Goal: Transaction & Acquisition: Purchase product/service

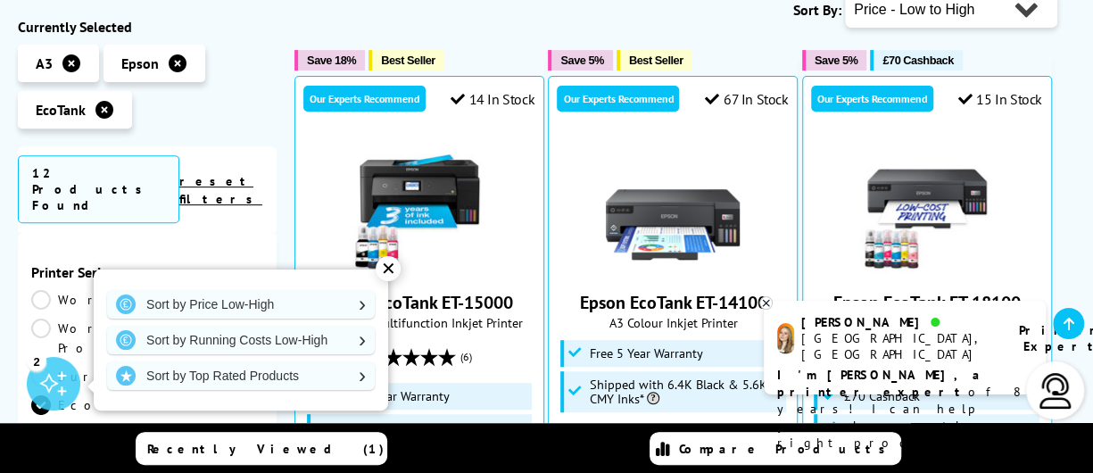
scroll to position [321, 0]
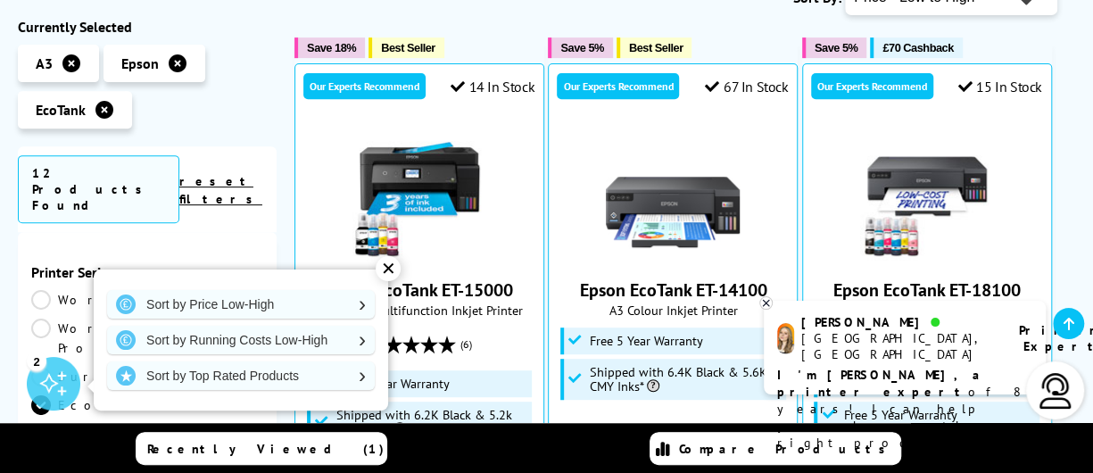
click at [767, 306] on icon at bounding box center [766, 302] width 12 height 13
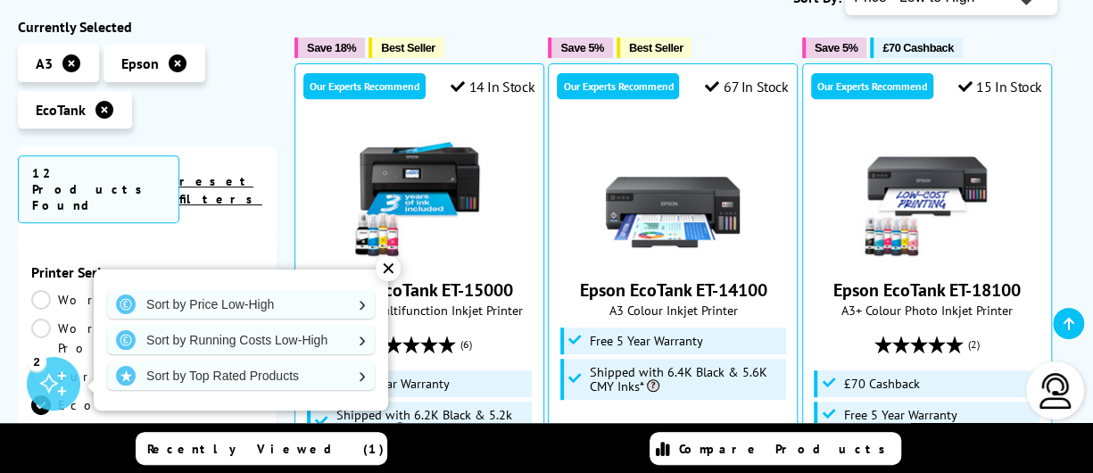
click at [389, 267] on div "✕" at bounding box center [388, 268] width 25 height 25
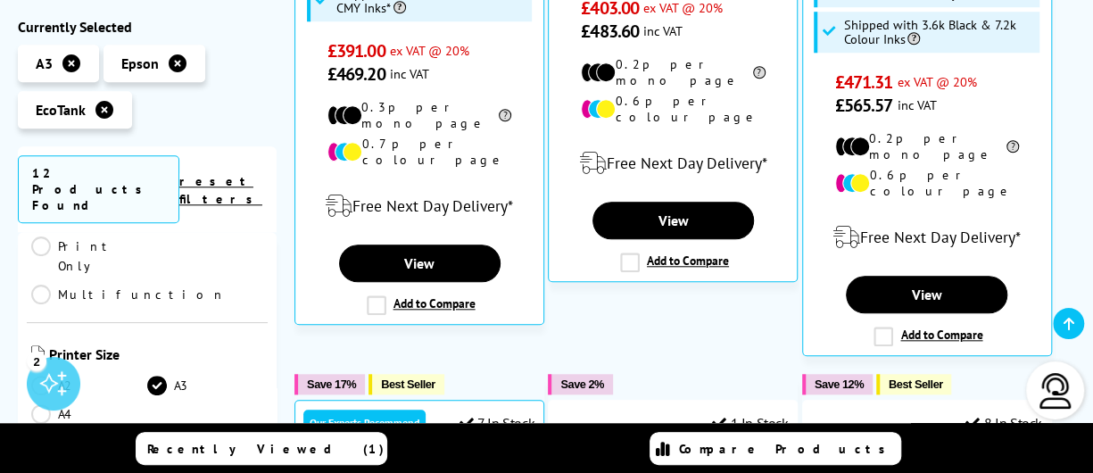
scroll to position [307, 0]
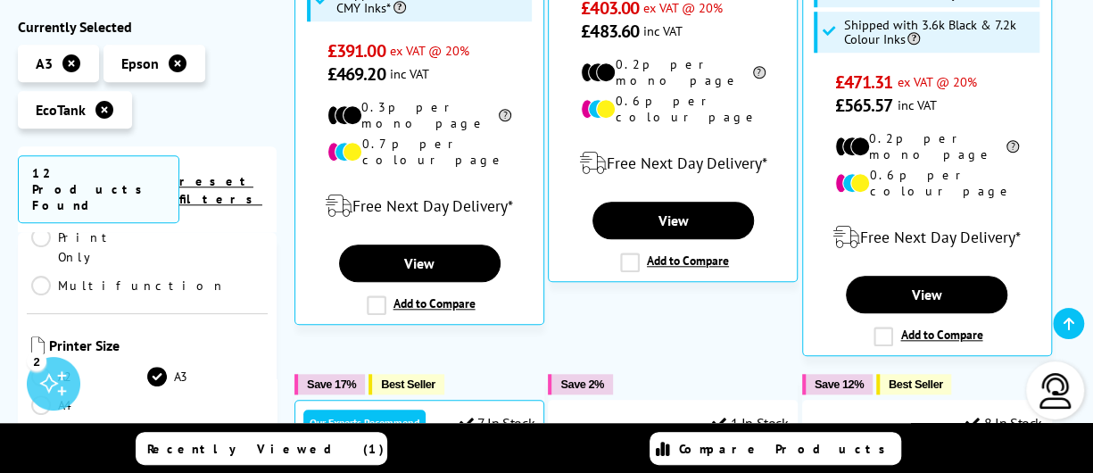
click at [38, 395] on link "A4" at bounding box center [89, 405] width 116 height 20
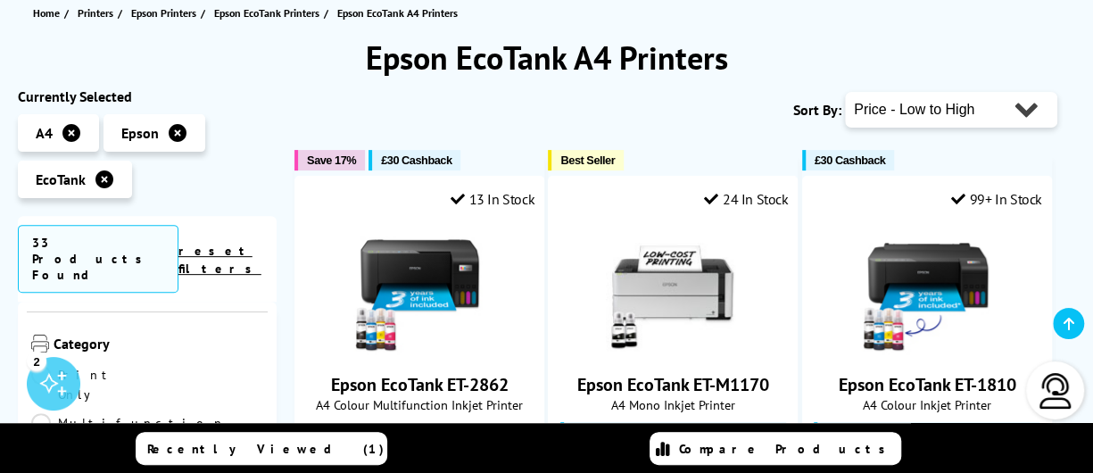
scroll to position [202, 0]
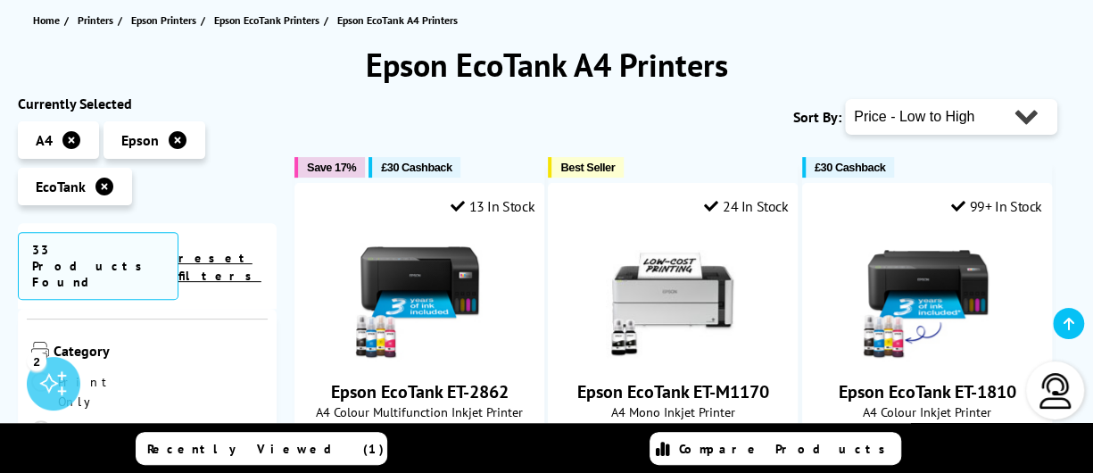
click at [1026, 114] on select "Popularity Rating Price - Low to High Price - High to Low Running Costs - Low t…" at bounding box center [951, 117] width 212 height 36
select select "Popularity"
click at [845, 99] on select "Popularity Rating Price - Low to High Price - High to Low Running Costs - Low t…" at bounding box center [951, 117] width 212 height 36
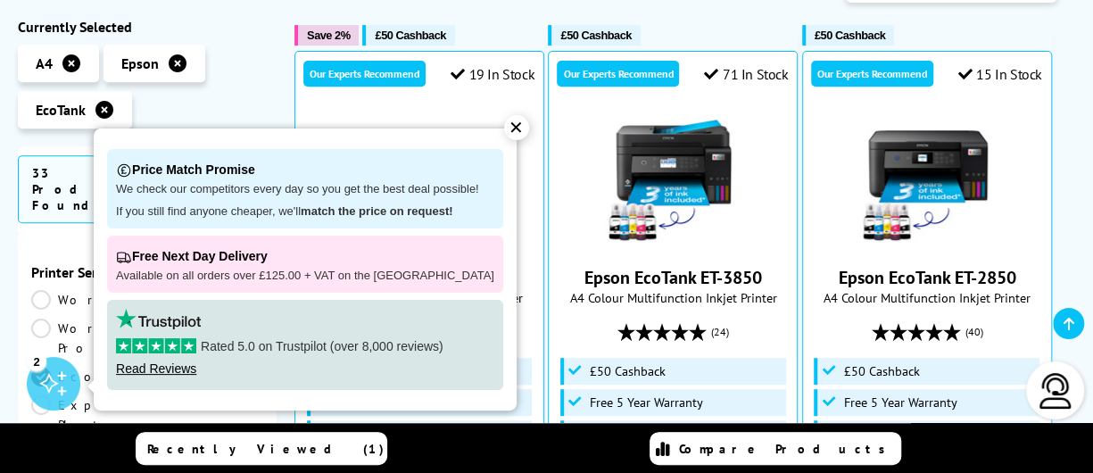
scroll to position [359, 0]
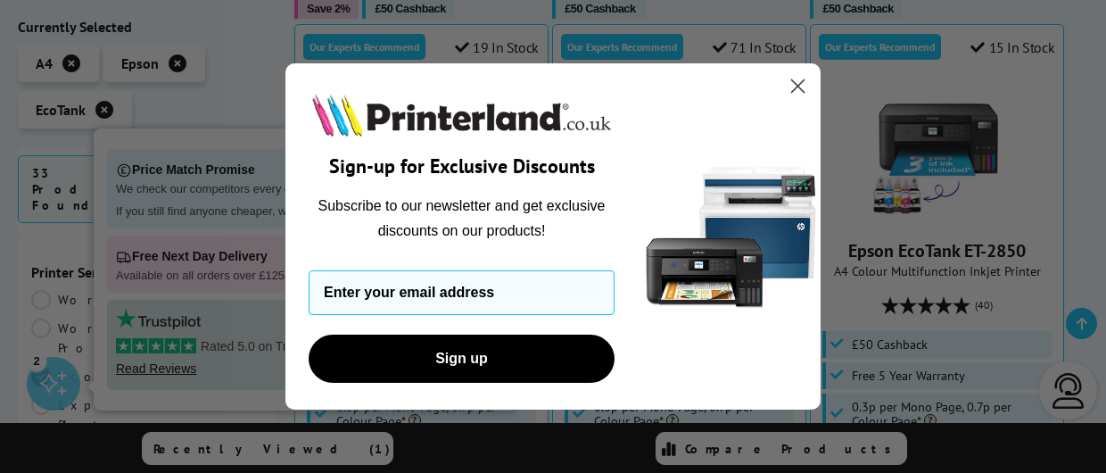
click at [796, 81] on circle "Close dialog" at bounding box center [797, 85] width 29 height 29
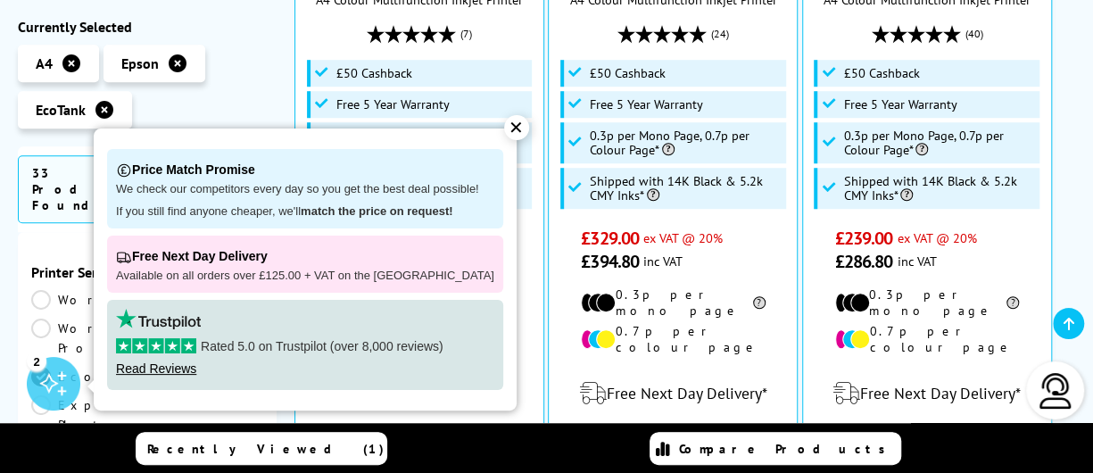
scroll to position [657, 0]
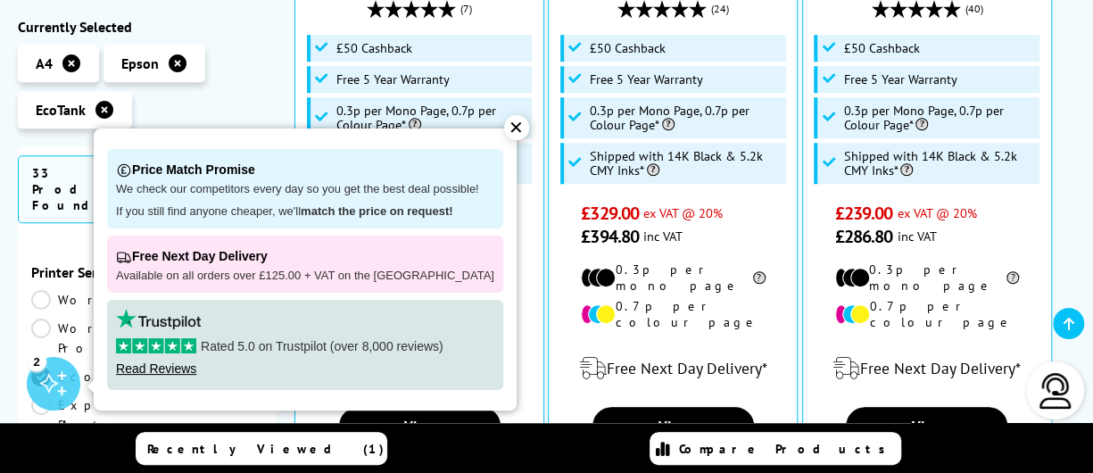
click at [504, 128] on div "✕" at bounding box center [516, 127] width 25 height 25
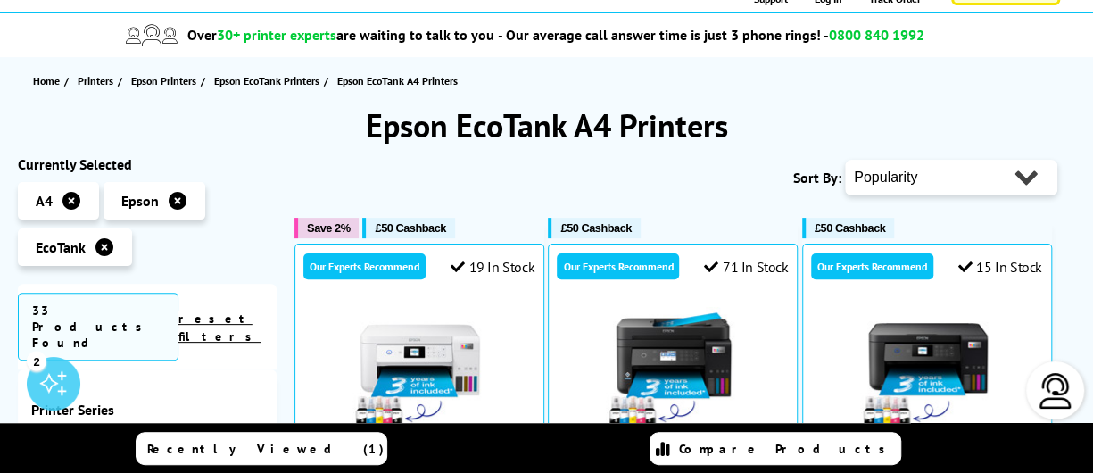
scroll to position [0, 0]
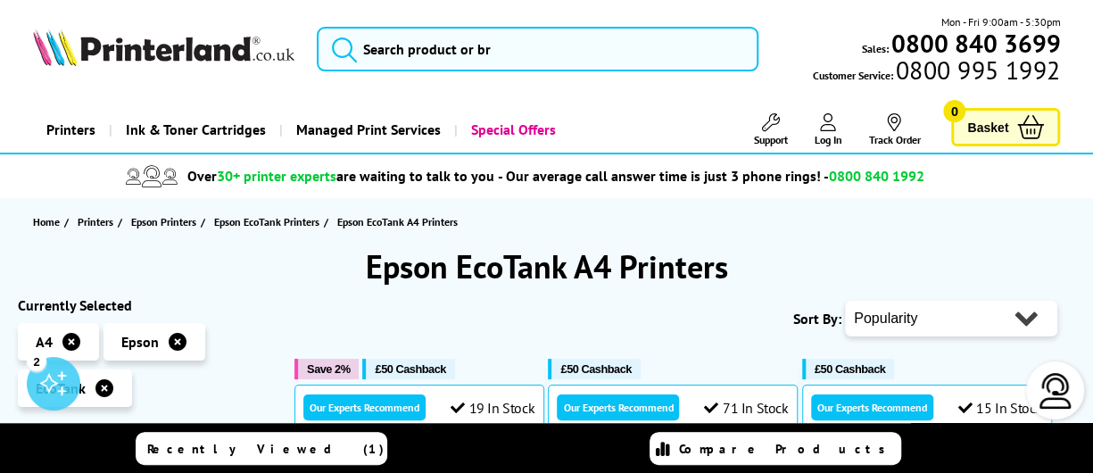
click at [1021, 318] on select "Popularity Rating Price - Low to High Price - High to Low Running Costs - Low t…" at bounding box center [951, 319] width 212 height 36
select select "Price Ascending"
click at [845, 301] on select "Popularity Rating Price - Low to High Price - High to Low Running Costs - Low t…" at bounding box center [951, 319] width 212 height 36
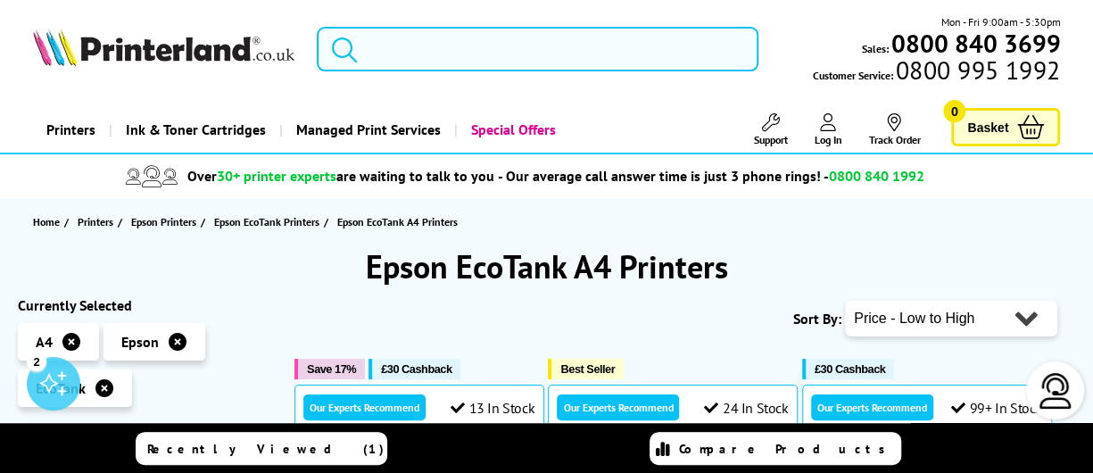
click at [505, 47] on input "search" at bounding box center [537, 49] width 441 height 45
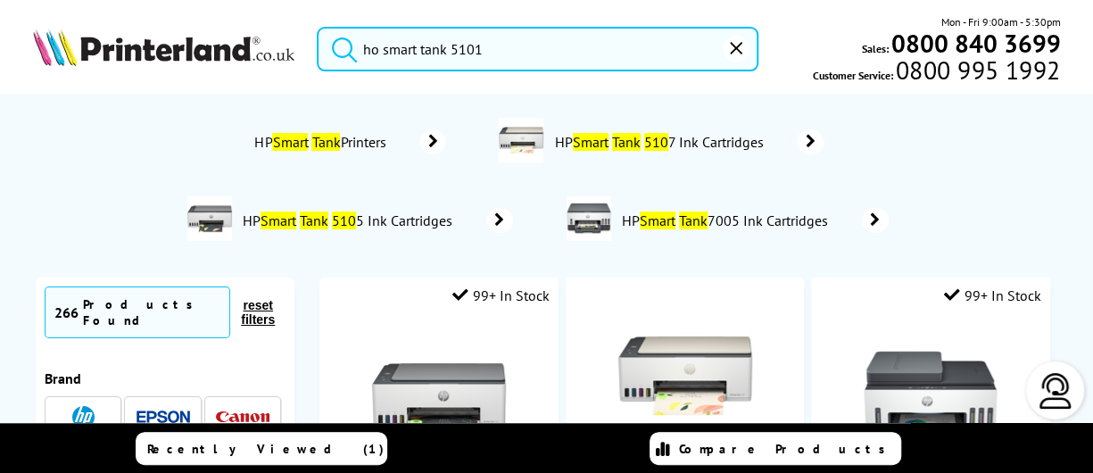
click at [318, 27] on button "submit" at bounding box center [340, 46] width 45 height 39
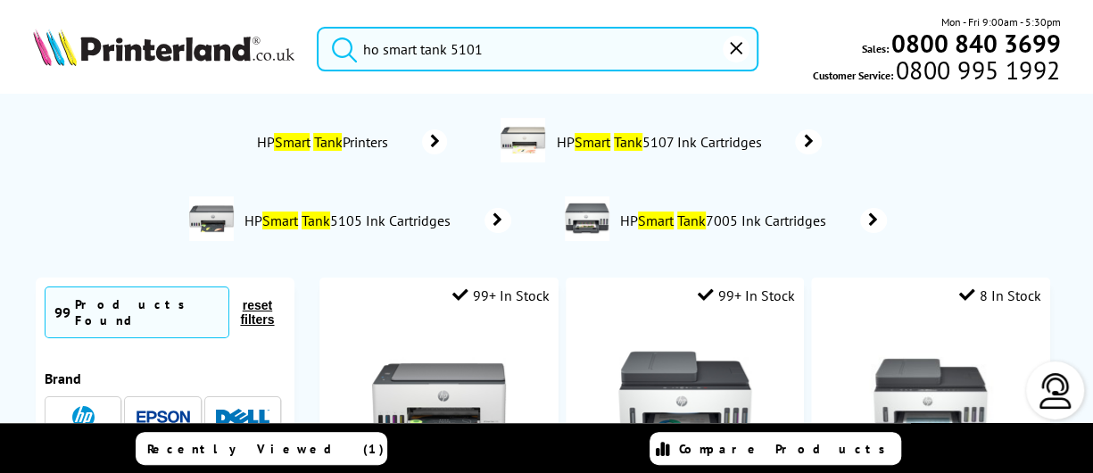
drag, startPoint x: 598, startPoint y: 58, endPoint x: 241, endPoint y: 70, distance: 357.0
click at [241, 70] on div "ho smart tank 5101 Mon - Fri 9:00am - 5:30pm Sales: 0800 840 3699 Customer Serv…" at bounding box center [546, 53] width 1093 height 80
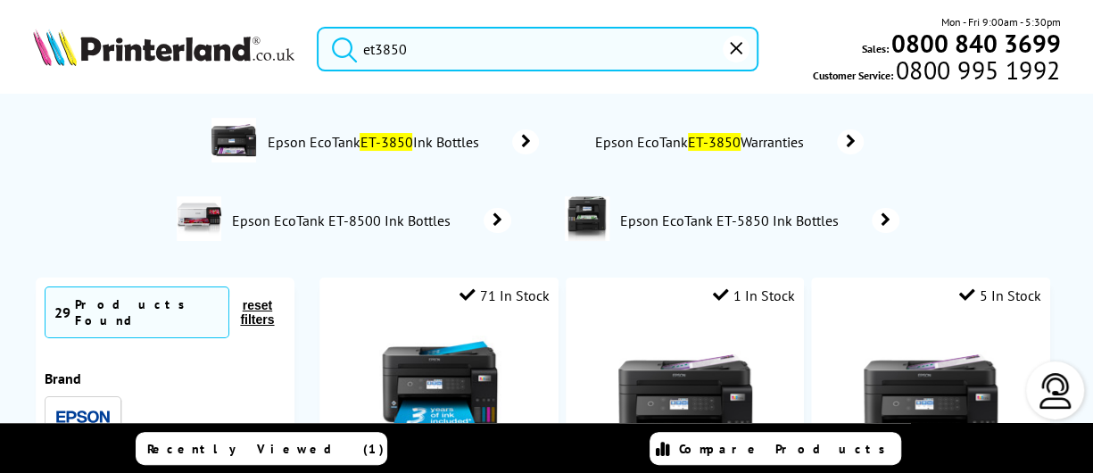
click at [318, 27] on button "submit" at bounding box center [340, 46] width 45 height 39
drag, startPoint x: 511, startPoint y: 47, endPoint x: 311, endPoint y: 73, distance: 201.5
click at [311, 73] on div "et3850 Mon - Fri 9:00am - 5:30pm Sales: 0800 840 3699 Customer Service: 0800 99…" at bounding box center [546, 53] width 1093 height 80
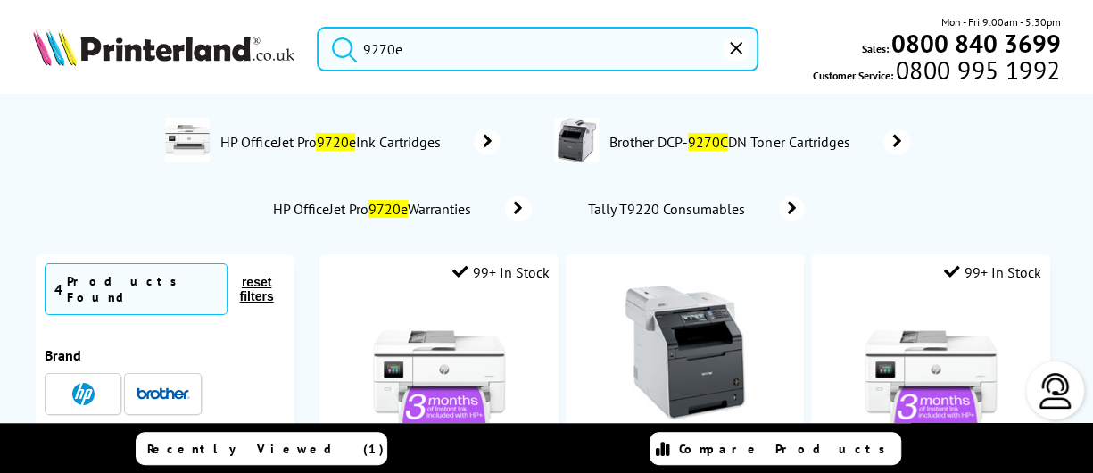
click at [318, 27] on button "submit" at bounding box center [340, 46] width 45 height 39
drag, startPoint x: 510, startPoint y: 46, endPoint x: 317, endPoint y: 46, distance: 193.6
click at [317, 46] on input "9270e" at bounding box center [537, 49] width 441 height 45
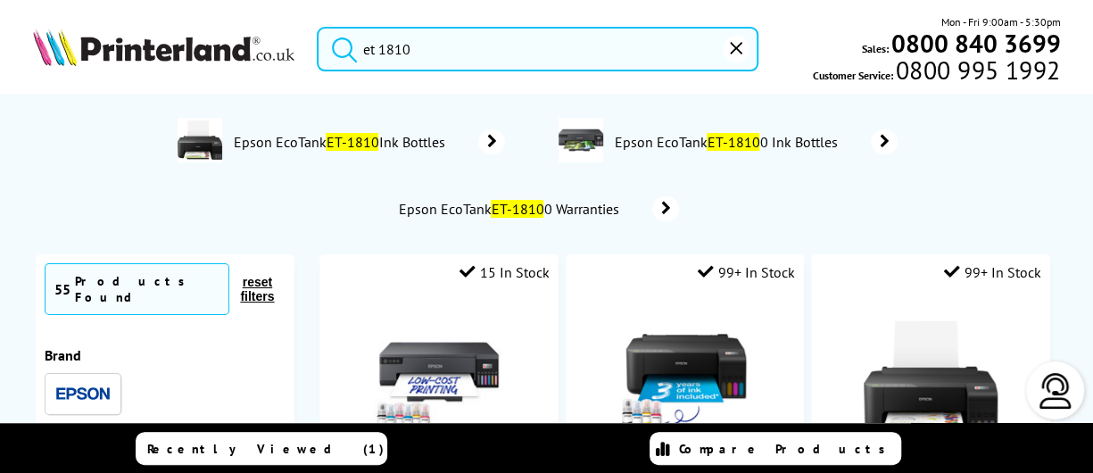
type input "et 1810"
click at [318, 27] on button "submit" at bounding box center [340, 46] width 45 height 39
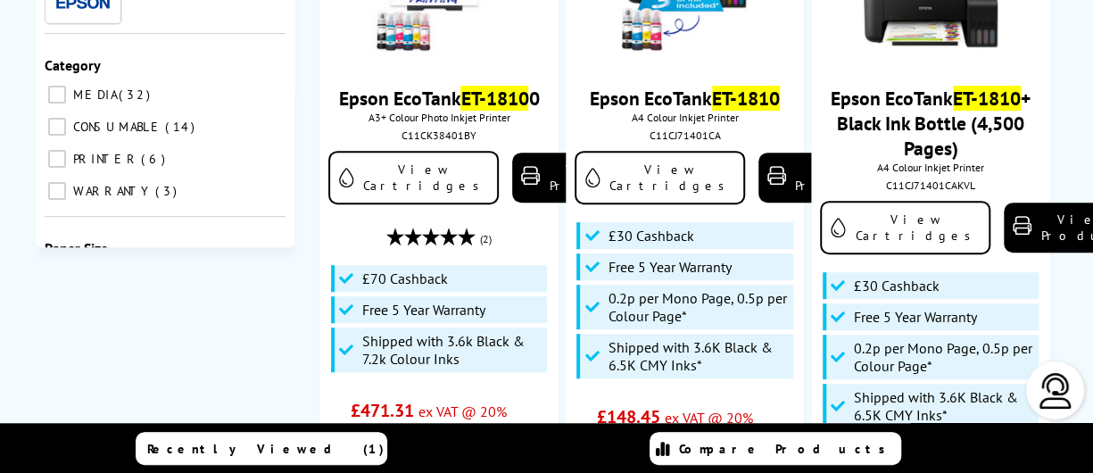
scroll to position [403, 0]
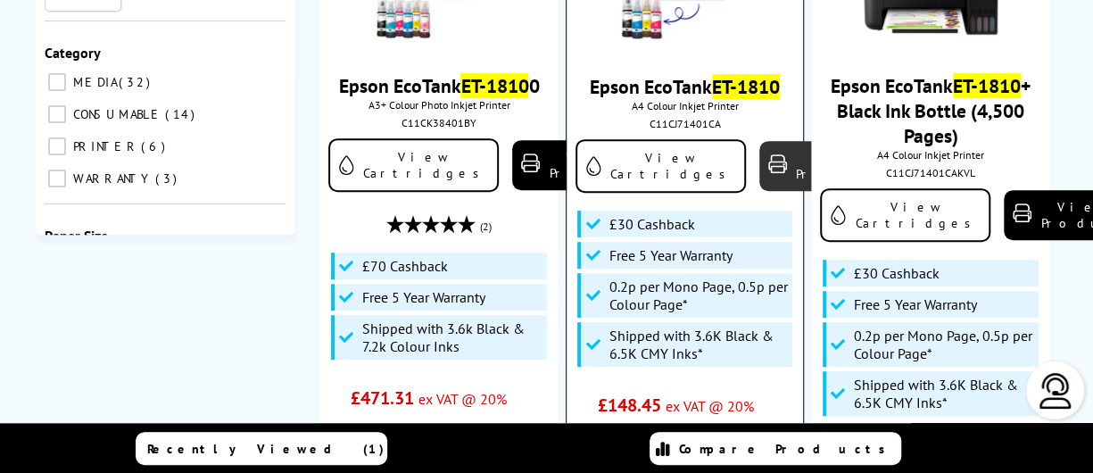
click at [759, 162] on link "View Product" at bounding box center [826, 166] width 134 height 50
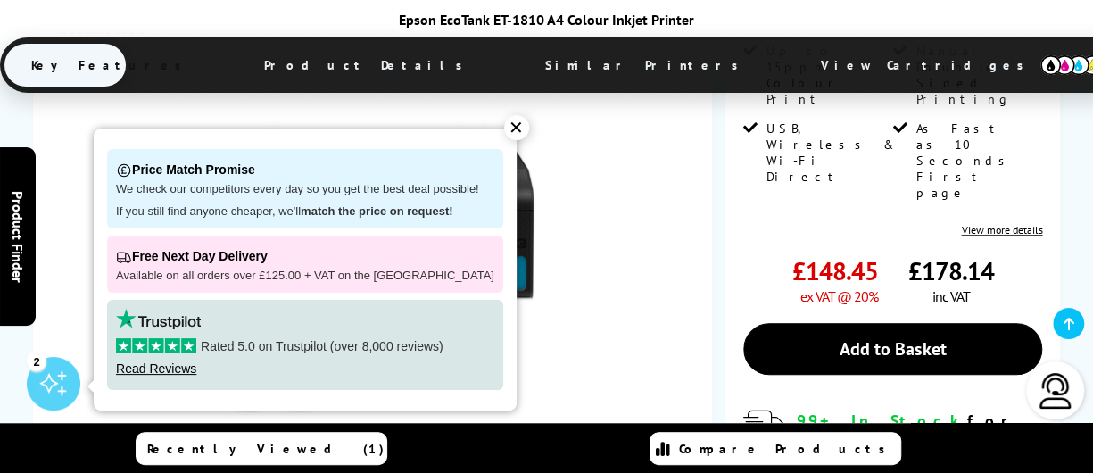
scroll to position [635, 0]
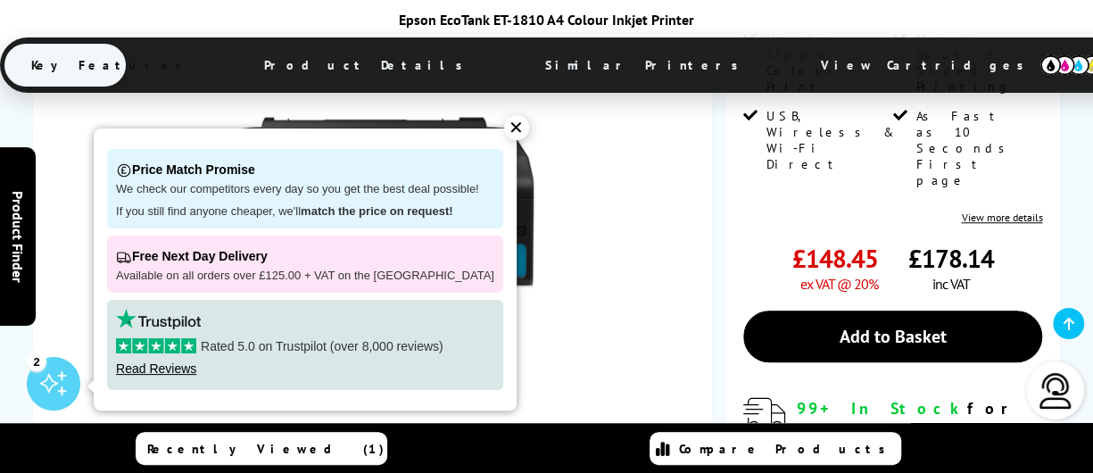
click at [504, 128] on div "✕" at bounding box center [516, 127] width 25 height 25
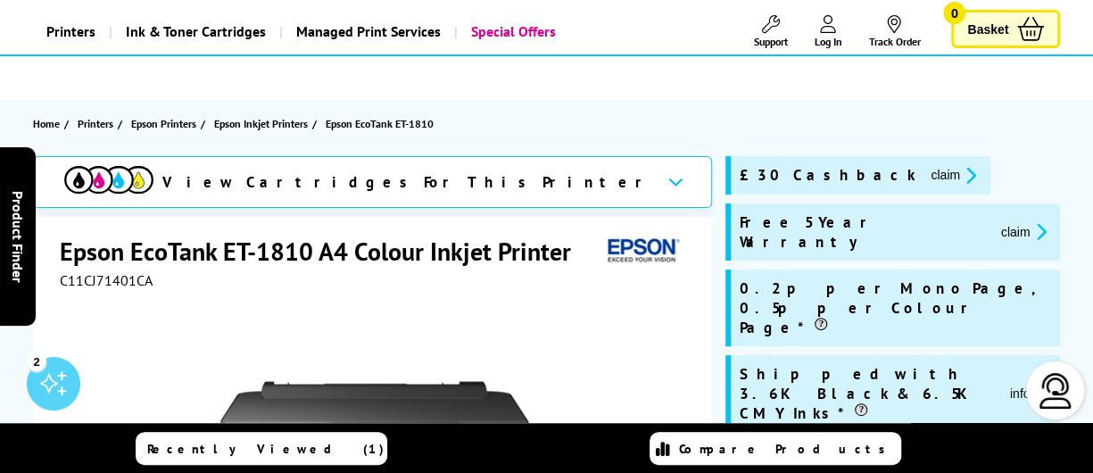
scroll to position [0, 0]
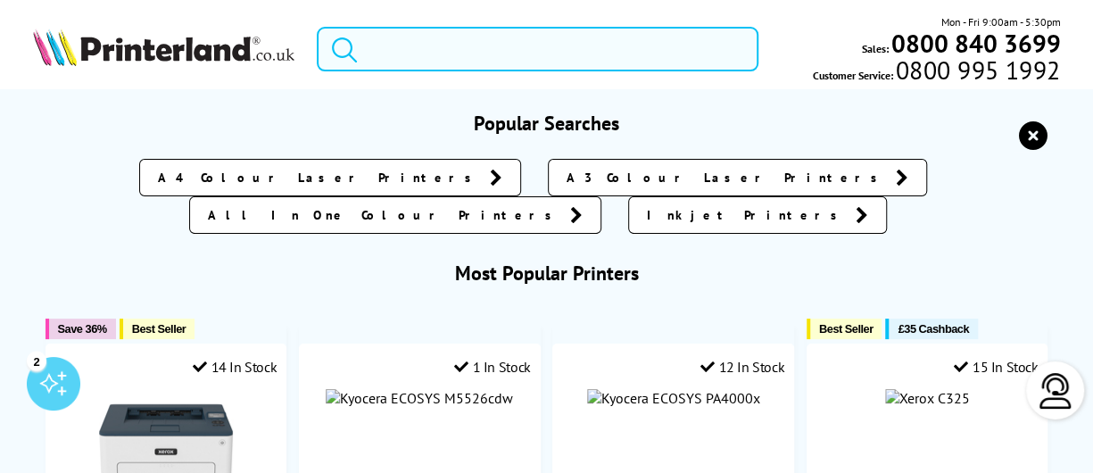
click at [532, 42] on input "search" at bounding box center [537, 49] width 441 height 45
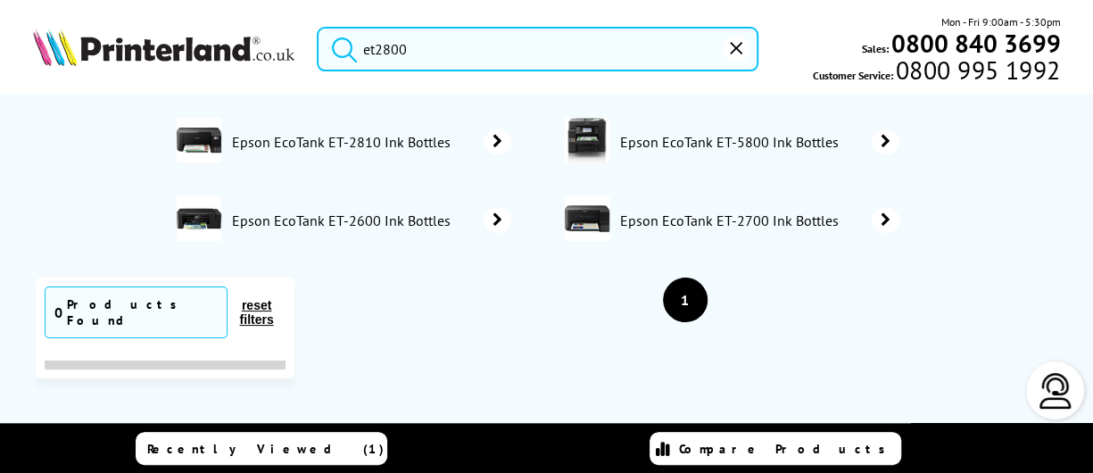
type input "et2800"
click at [318, 27] on button "submit" at bounding box center [340, 46] width 45 height 39
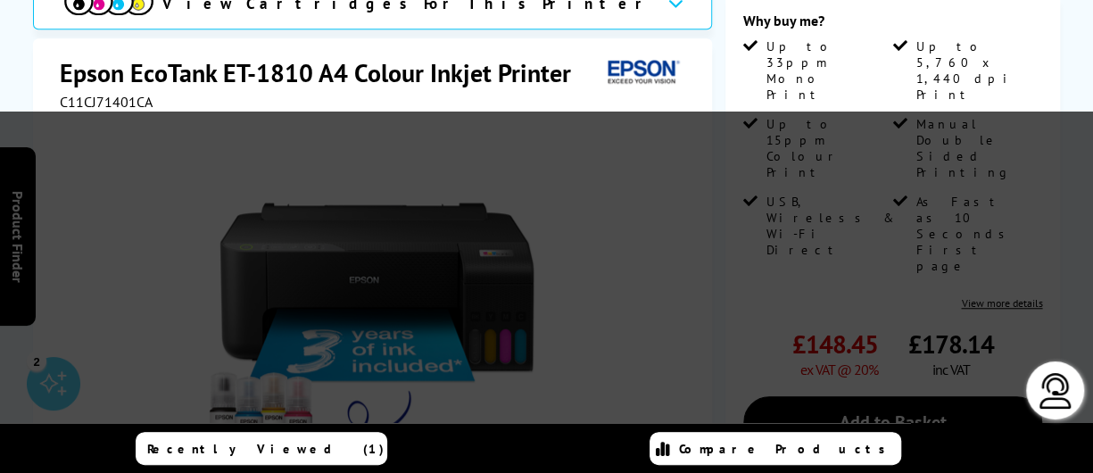
scroll to position [562, 0]
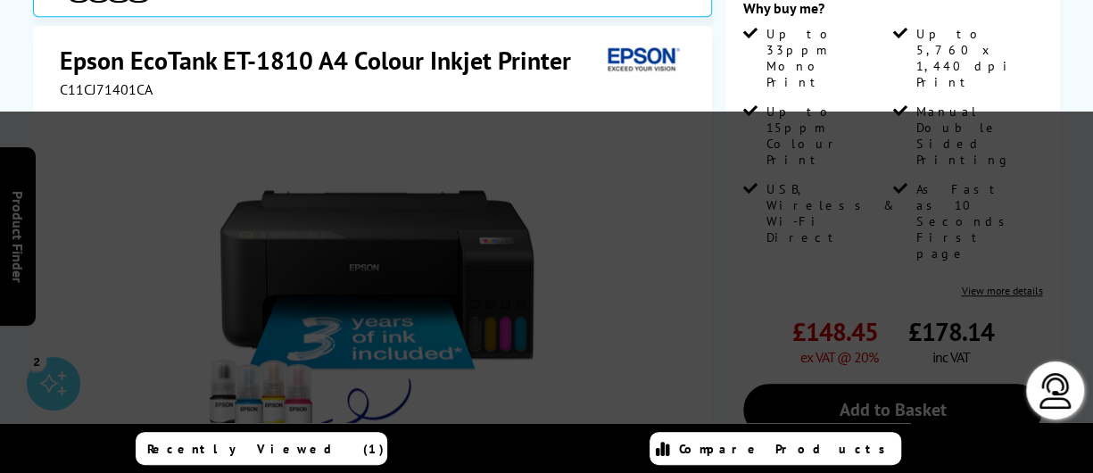
click at [651, 98] on div at bounding box center [375, 299] width 630 height 403
click at [1069, 74] on div "View Cartridges For This Printer Epson EcoTank ET-1810 A4 Colour Inkjet Printer…" at bounding box center [546, 243] width 1093 height 1103
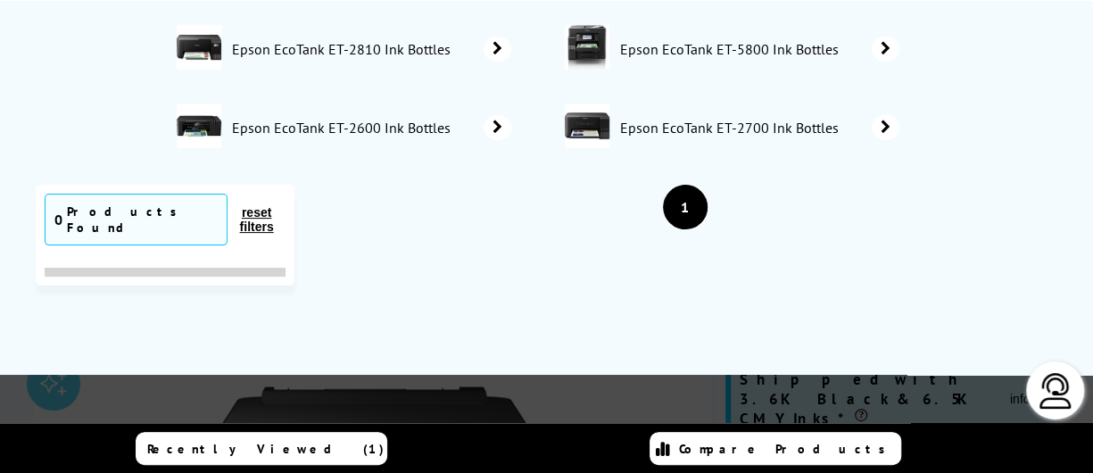
scroll to position [0, 0]
